Goal: Transaction & Acquisition: Purchase product/service

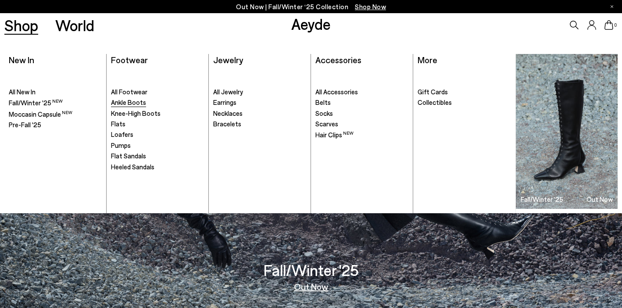
click at [131, 103] on span "Ankle Boots" at bounding box center [128, 102] width 35 height 8
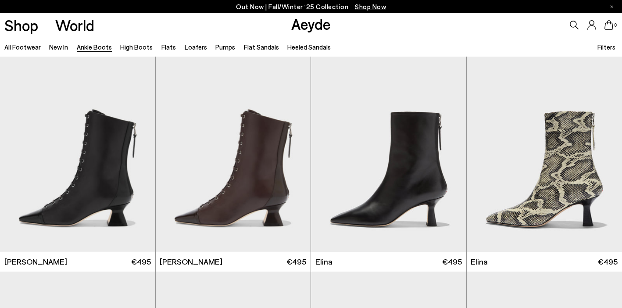
click at [603, 49] on span "Filters" at bounding box center [606, 47] width 18 height 8
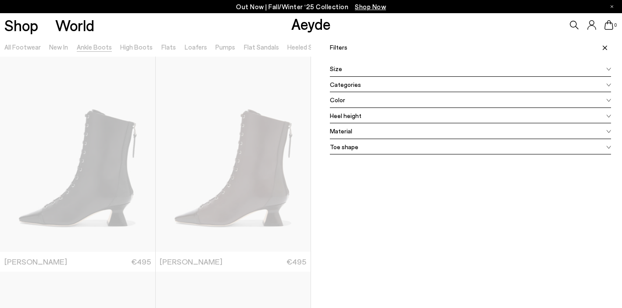
click at [387, 101] on div "Color" at bounding box center [470, 100] width 281 height 16
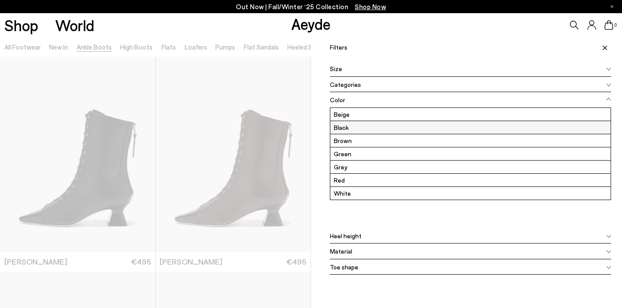
click at [367, 125] on label "Black" at bounding box center [470, 127] width 280 height 13
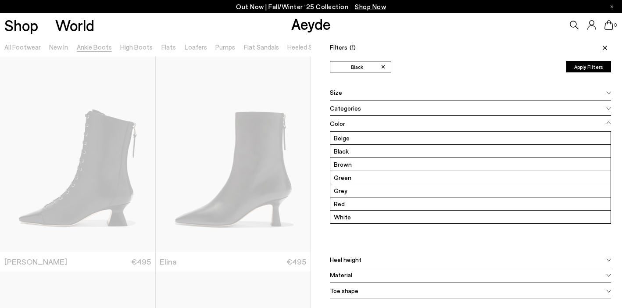
click at [589, 71] on button "Apply Filters" at bounding box center [588, 66] width 45 height 11
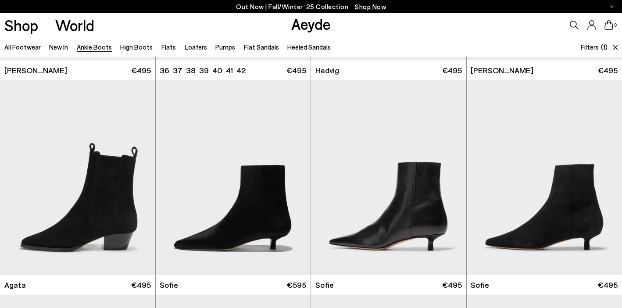
scroll to position [277, 0]
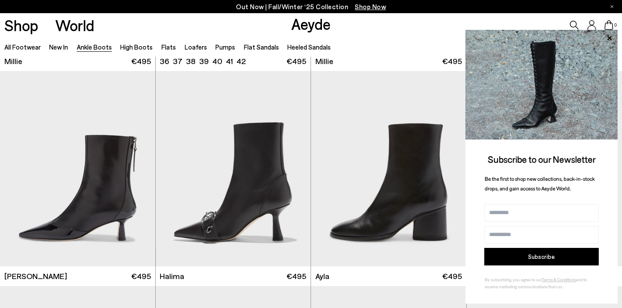
scroll to position [864, 0]
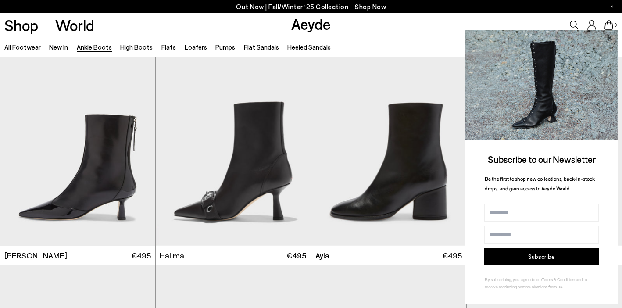
click at [609, 38] on icon at bounding box center [609, 38] width 4 height 4
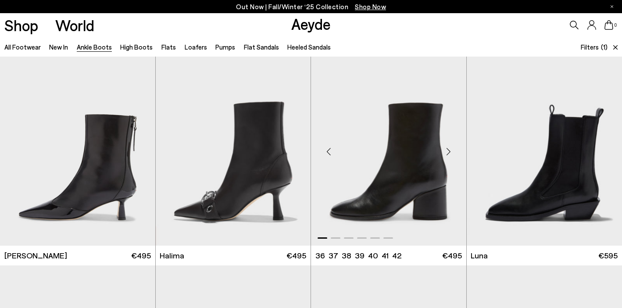
scroll to position [874, 0]
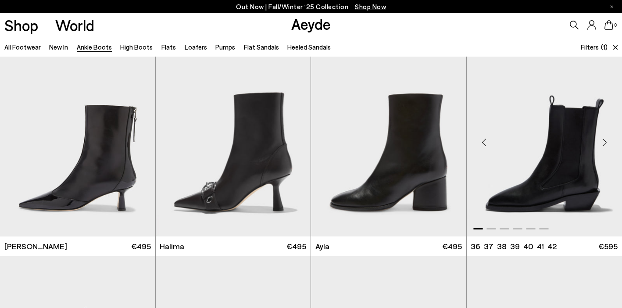
click at [602, 141] on div "Next slide" at bounding box center [604, 142] width 26 height 26
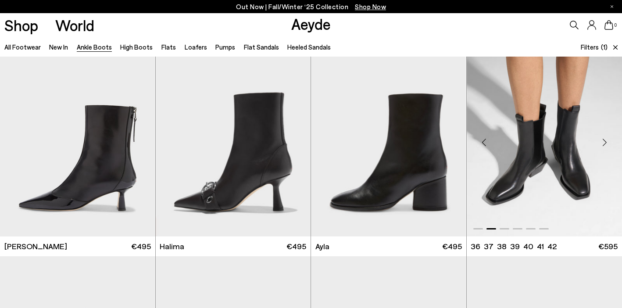
click at [602, 141] on div "Next slide" at bounding box center [604, 142] width 26 height 26
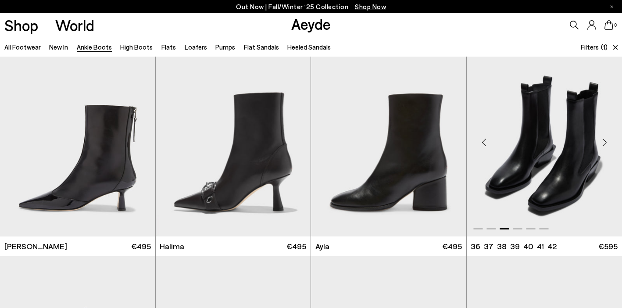
click at [602, 141] on div "Next slide" at bounding box center [604, 142] width 26 height 26
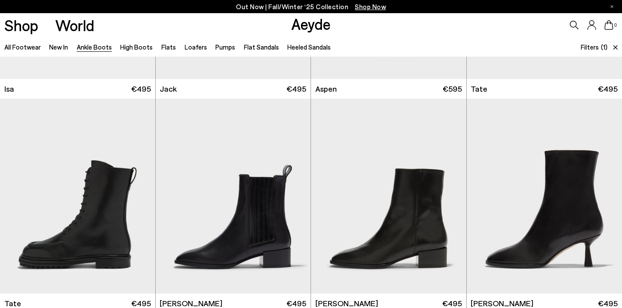
scroll to position [1510, 0]
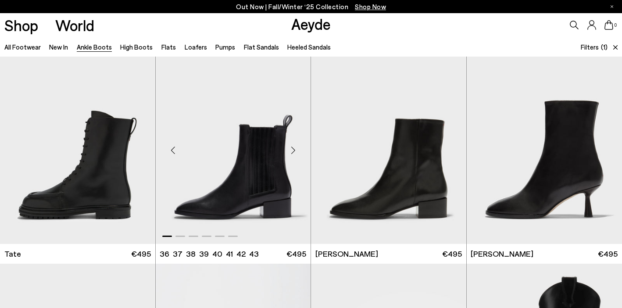
click at [291, 152] on div "Next slide" at bounding box center [293, 150] width 26 height 26
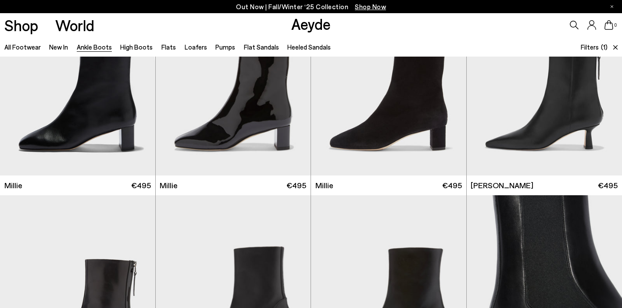
scroll to position [582, 0]
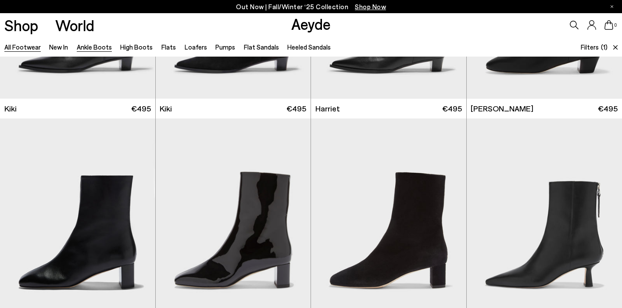
click at [18, 48] on link "All Footwear" at bounding box center [22, 47] width 36 height 8
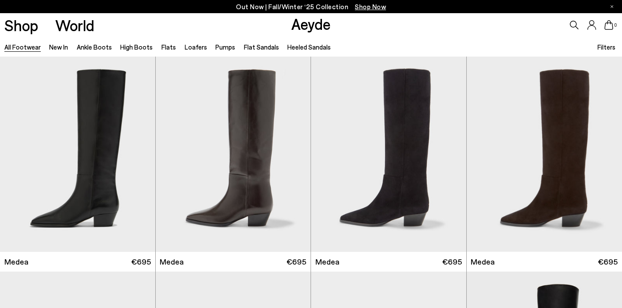
click at [614, 46] on span "Filters" at bounding box center [606, 47] width 18 height 8
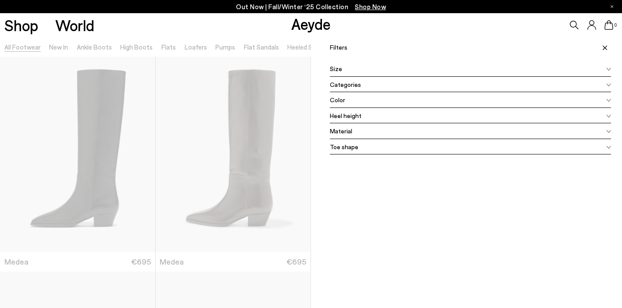
click at [347, 104] on div "Color" at bounding box center [470, 100] width 281 height 16
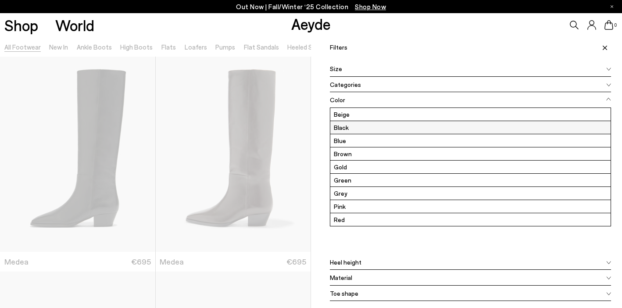
click at [349, 121] on label "Black" at bounding box center [470, 127] width 280 height 13
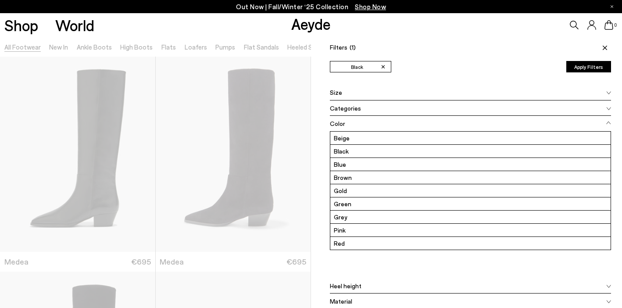
click at [594, 66] on button "Apply Filters" at bounding box center [588, 66] width 45 height 11
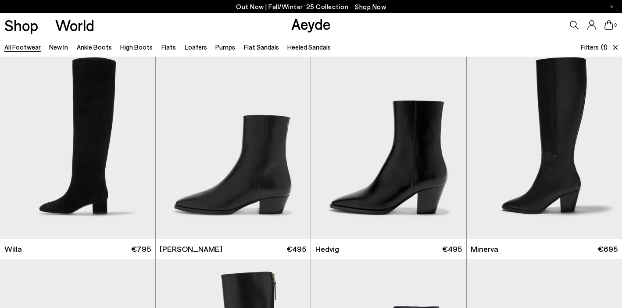
scroll to position [299, 0]
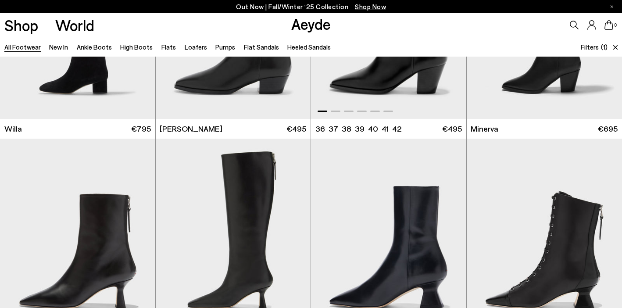
scroll to position [274, 0]
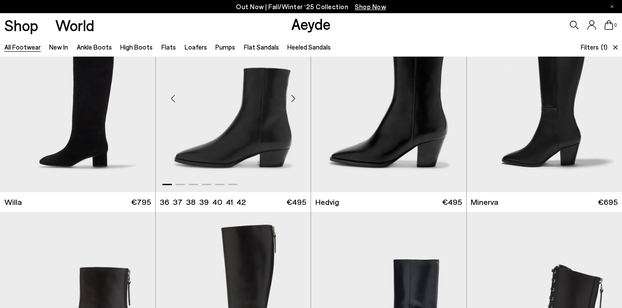
click at [294, 96] on div "Next slide" at bounding box center [293, 98] width 26 height 26
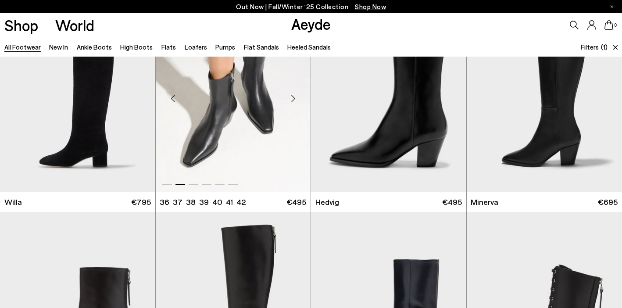
click at [294, 96] on div "Next slide" at bounding box center [293, 98] width 26 height 26
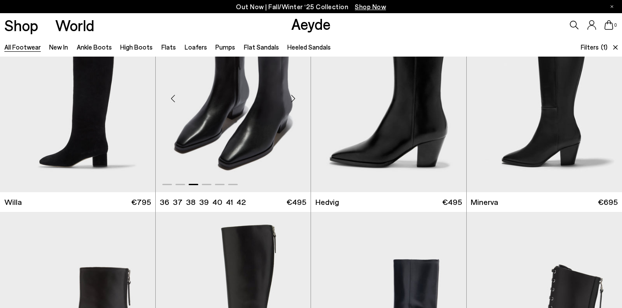
click at [294, 96] on div "Next slide" at bounding box center [293, 98] width 26 height 26
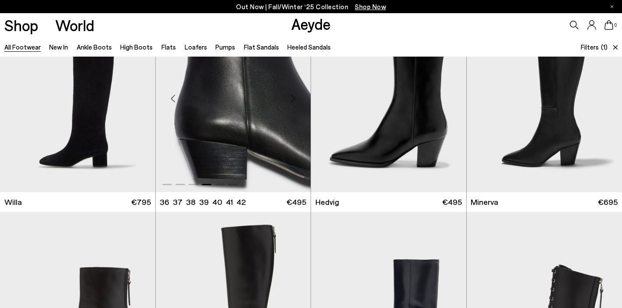
click at [292, 98] on div "Next slide" at bounding box center [293, 98] width 26 height 26
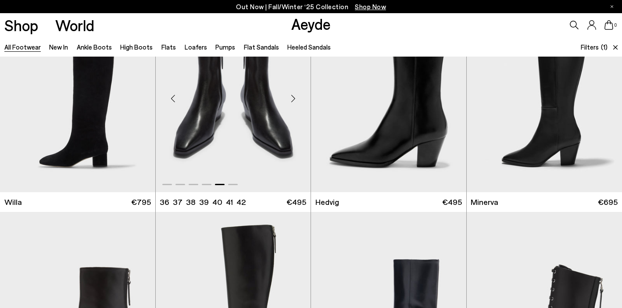
click at [292, 98] on div "Next slide" at bounding box center [293, 98] width 26 height 26
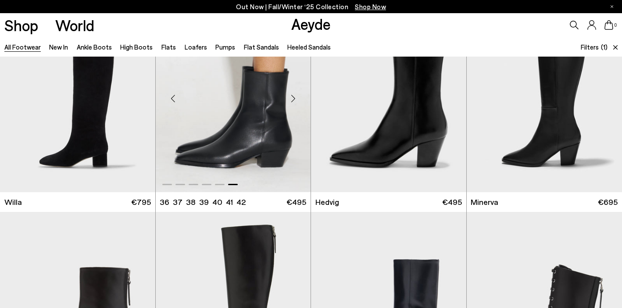
click at [292, 98] on div "Next slide" at bounding box center [293, 98] width 26 height 26
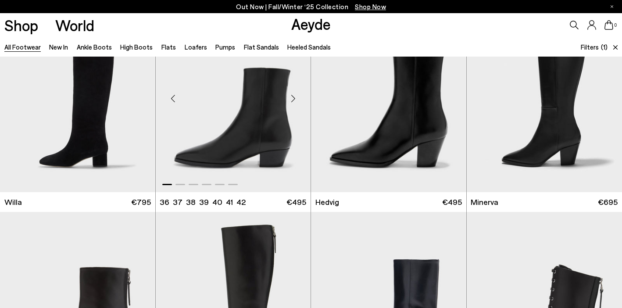
click at [292, 98] on div "Next slide" at bounding box center [293, 98] width 26 height 26
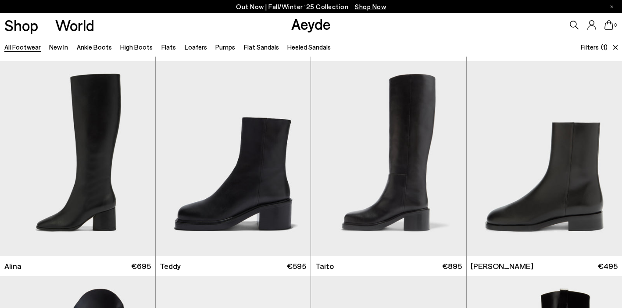
scroll to position [2127, 0]
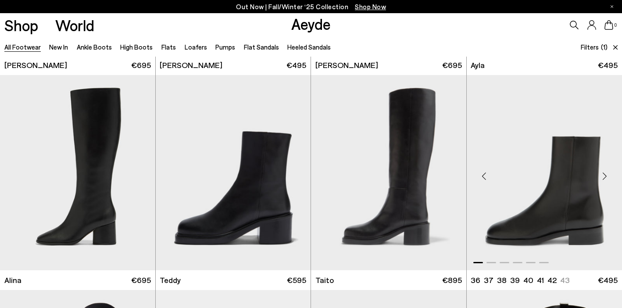
click at [604, 178] on div "Next slide" at bounding box center [604, 176] width 26 height 26
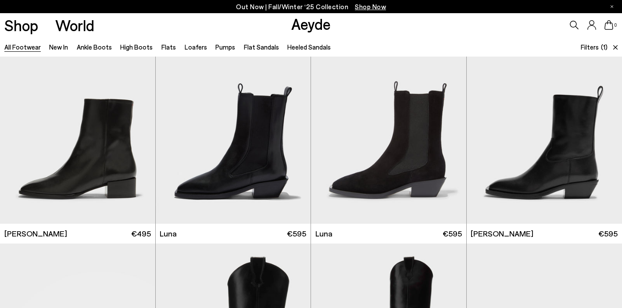
scroll to position [2819, 0]
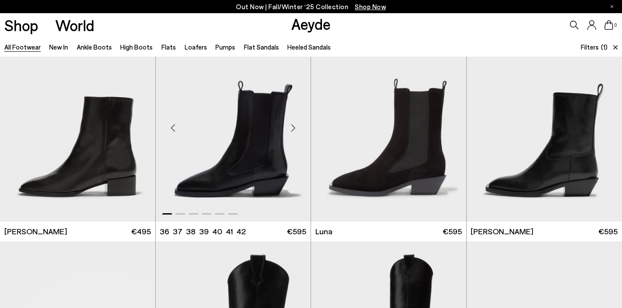
click at [292, 124] on div "Next slide" at bounding box center [293, 127] width 26 height 26
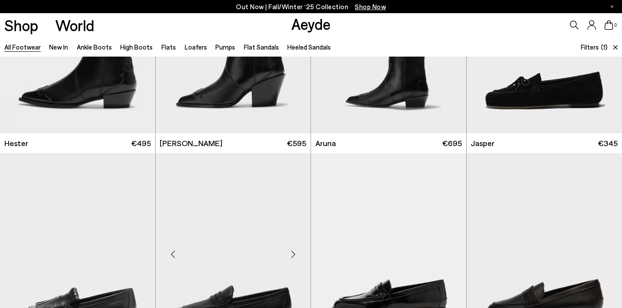
scroll to position [3061, 0]
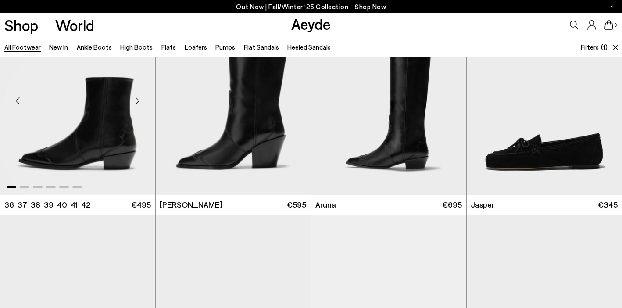
click at [137, 100] on div "Next slide" at bounding box center [137, 101] width 26 height 26
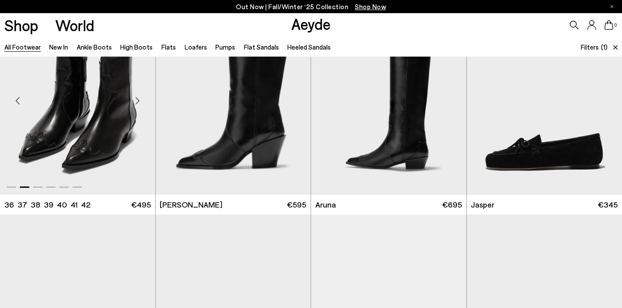
click at [138, 99] on div "Next slide" at bounding box center [137, 101] width 26 height 26
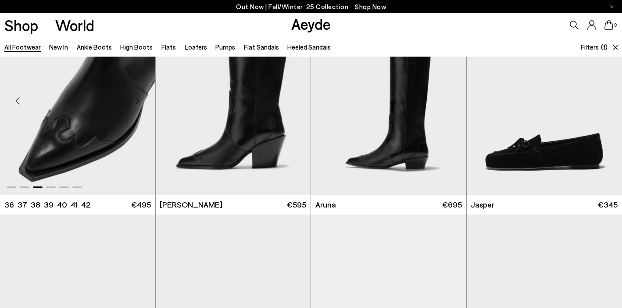
click at [138, 100] on div "Next slide" at bounding box center [137, 101] width 26 height 26
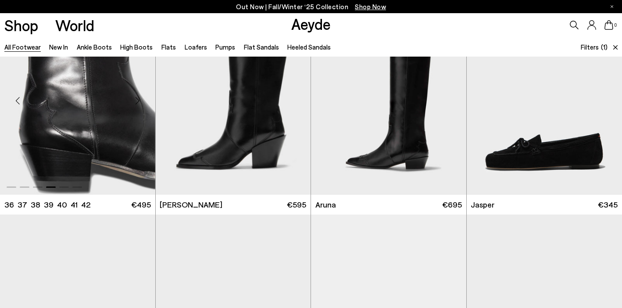
click at [138, 100] on div "Next slide" at bounding box center [137, 101] width 26 height 26
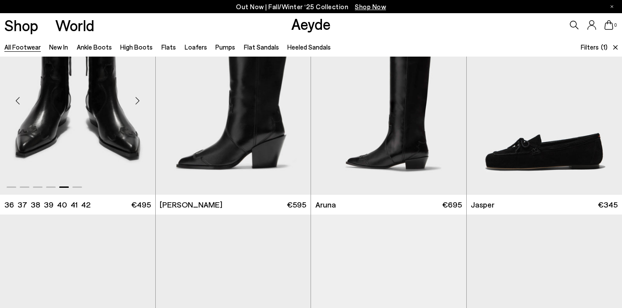
click at [138, 100] on div "Next slide" at bounding box center [137, 101] width 26 height 26
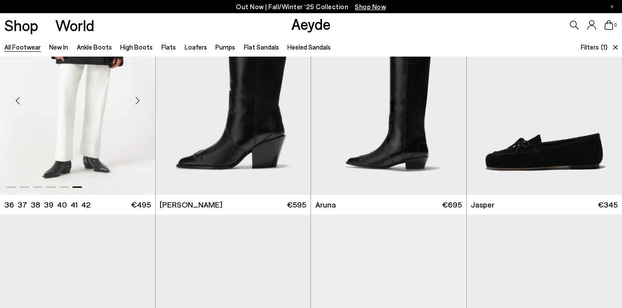
scroll to position [3058, 0]
